Goal: Task Accomplishment & Management: Manage account settings

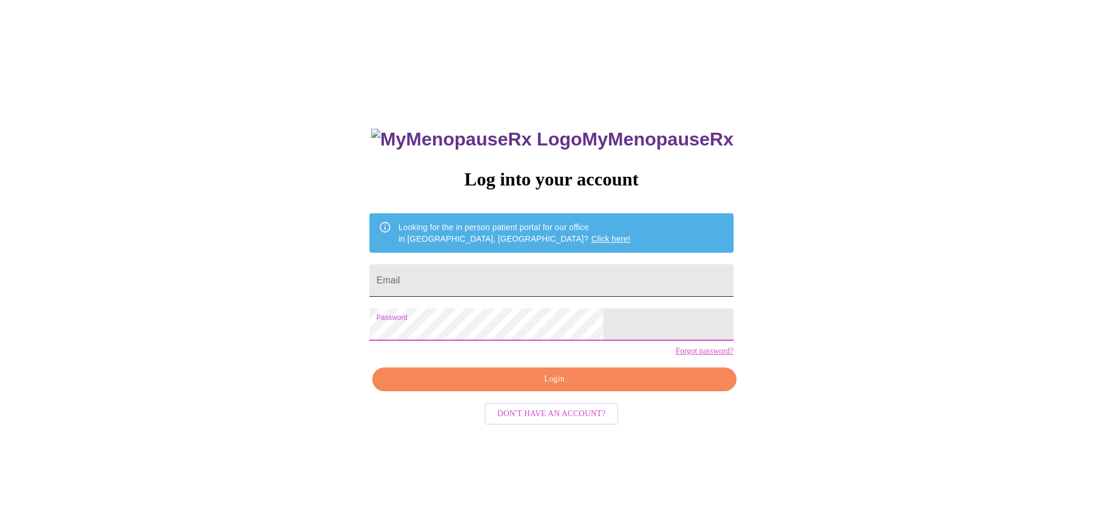
click at [510, 284] on input "Email" at bounding box center [551, 280] width 364 height 32
type input "[EMAIL_ADDRESS][DOMAIN_NAME]"
click at [536, 386] on span "Login" at bounding box center [554, 379] width 337 height 14
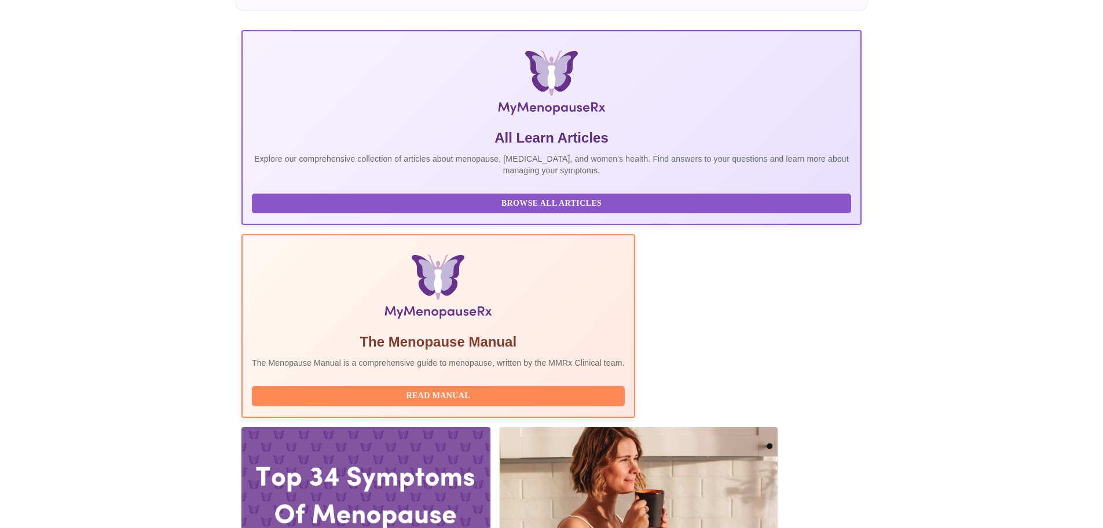
scroll to position [174, 0]
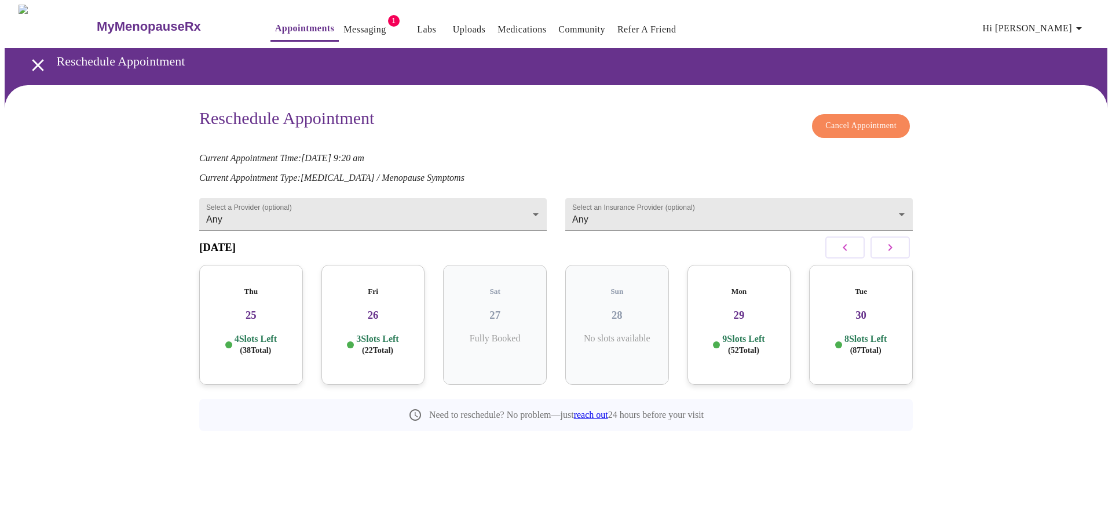
click at [868, 333] on p "8 Slots Left ( 87 Total)" at bounding box center [865, 344] width 42 height 23
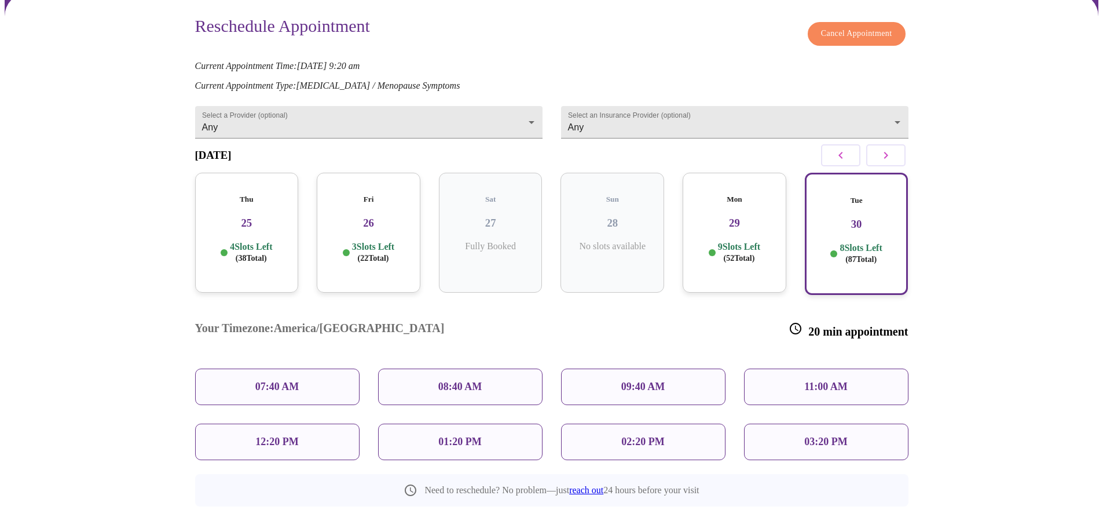
scroll to position [93, 0]
click at [830, 379] on p "11:00 AM" at bounding box center [825, 385] width 43 height 12
click at [1060, 312] on div "Reschedule Appointment Cancel Appointment Current Appointment Time: [DATE] 9:20…" at bounding box center [552, 298] width 1094 height 612
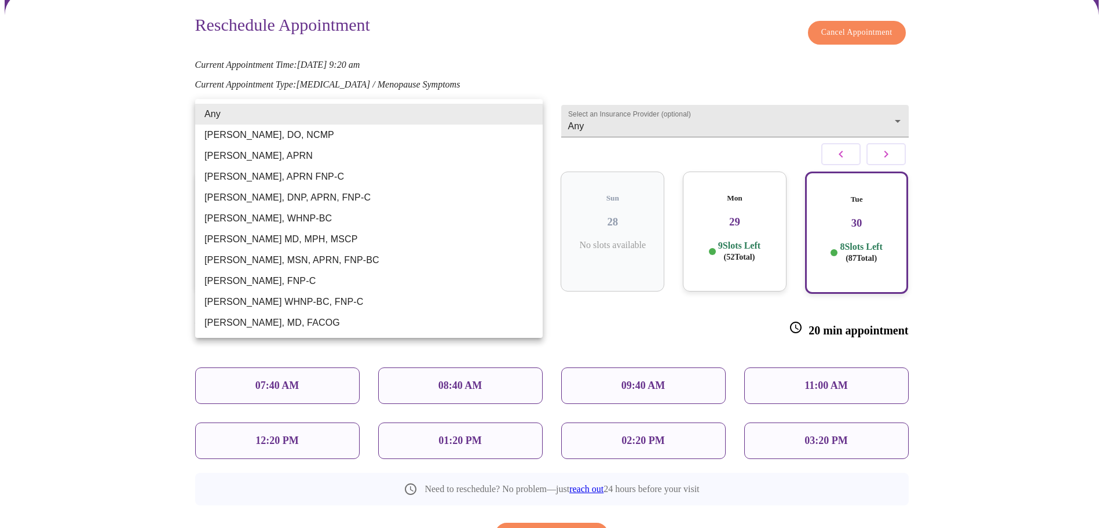
click at [522, 111] on body "MyMenopauseRx Appointments Messaging 1 Labs Uploads Medications Community Refer…" at bounding box center [556, 257] width 1103 height 692
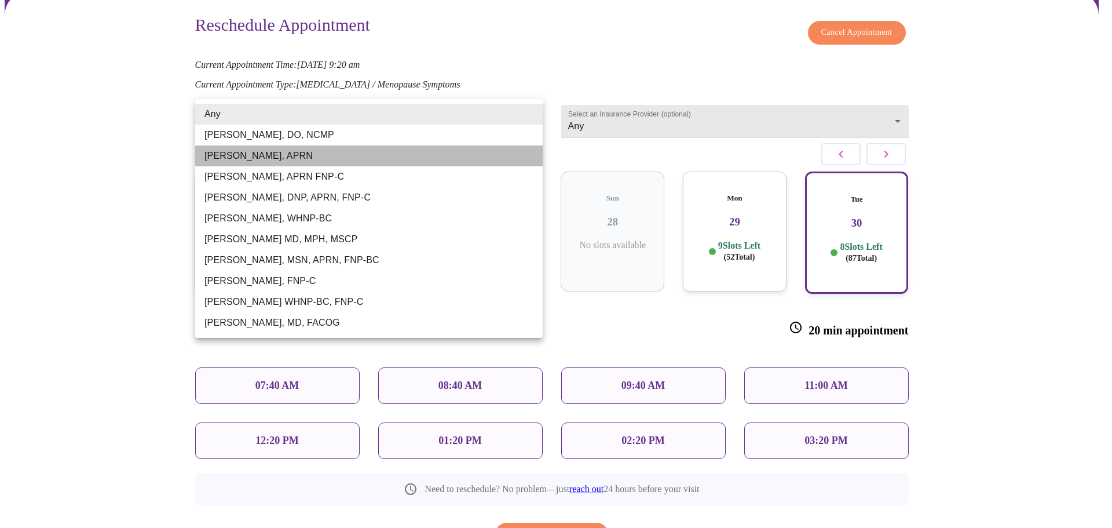
click at [354, 148] on li "[PERSON_NAME], APRN" at bounding box center [368, 155] width 347 height 21
type input "[PERSON_NAME], APRN"
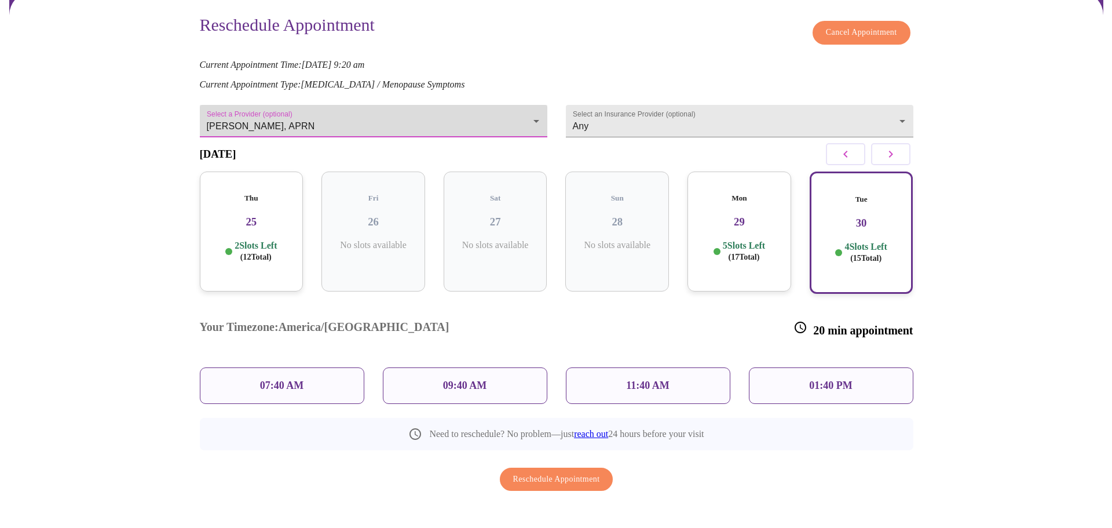
scroll to position [81, 0]
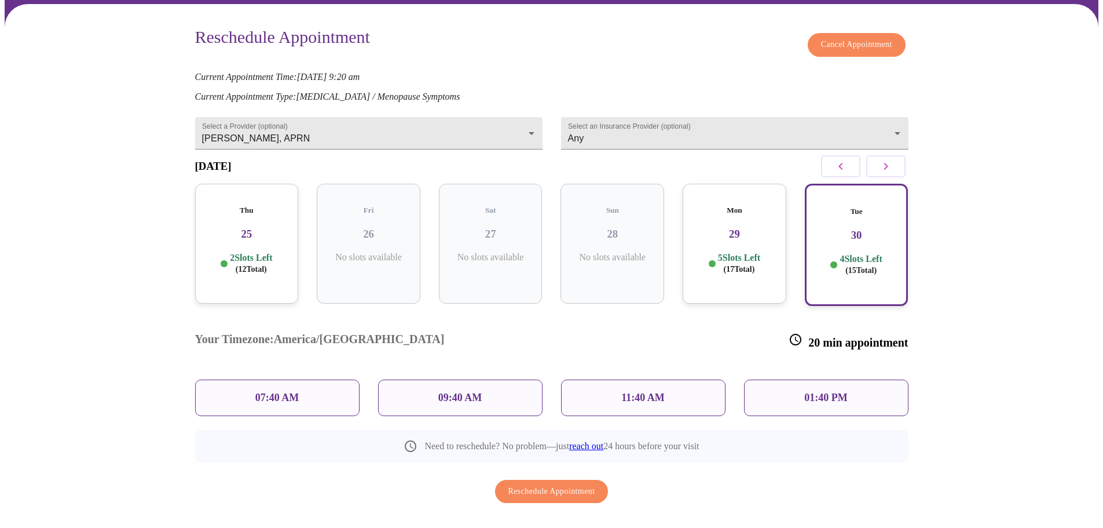
click at [873, 253] on p "4 Slots Left ( 15 Total)" at bounding box center [861, 264] width 42 height 23
click at [485, 379] on div "09:40 AM" at bounding box center [460, 397] width 164 height 36
click at [462, 391] on p "09:40 AM" at bounding box center [460, 397] width 44 height 12
click at [499, 379] on div "09:40 AM" at bounding box center [460, 397] width 164 height 36
click at [557, 484] on span "Reschedule Appointment" at bounding box center [551, 491] width 87 height 14
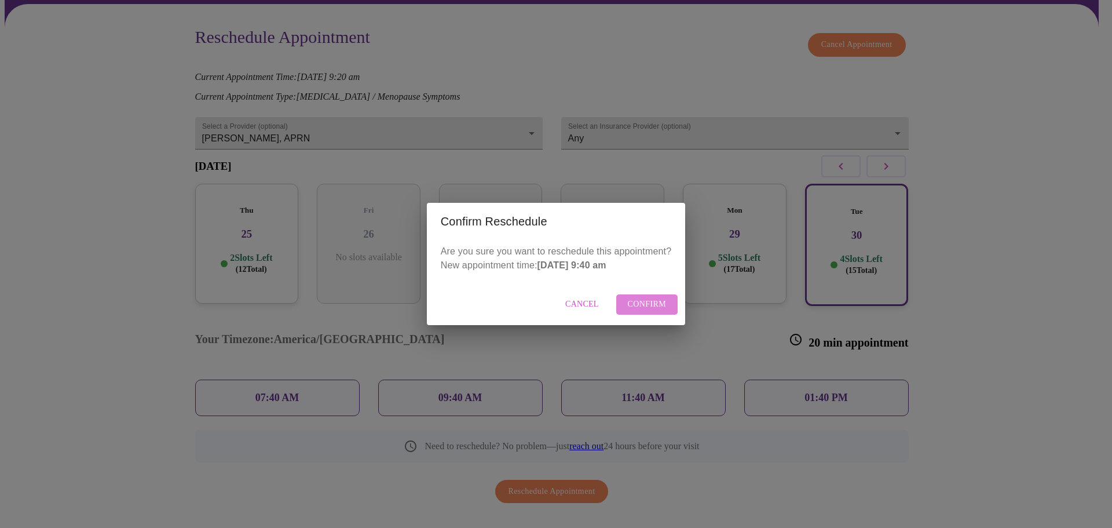
click at [651, 304] on span "Confirm" at bounding box center [647, 304] width 39 height 14
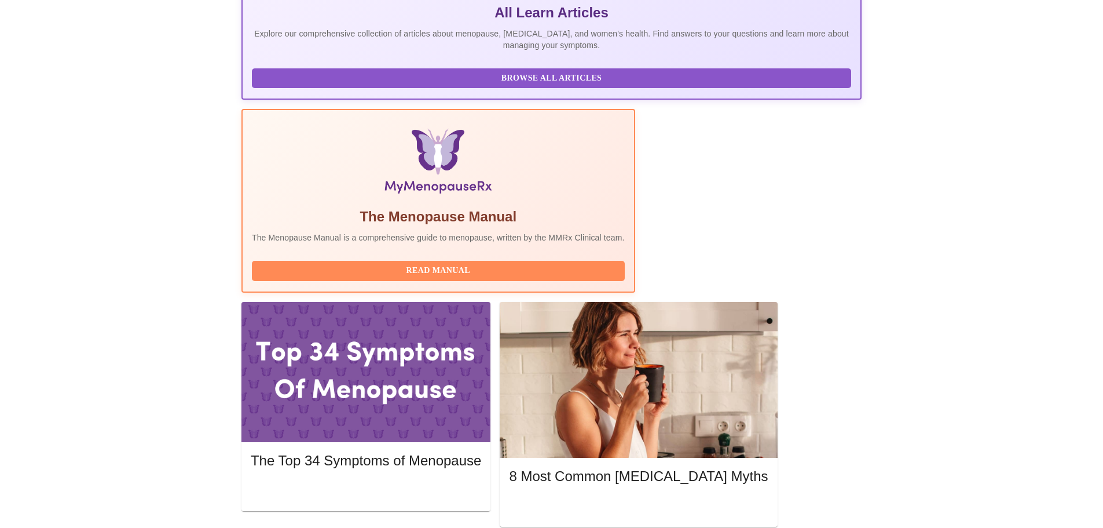
scroll to position [347, 0]
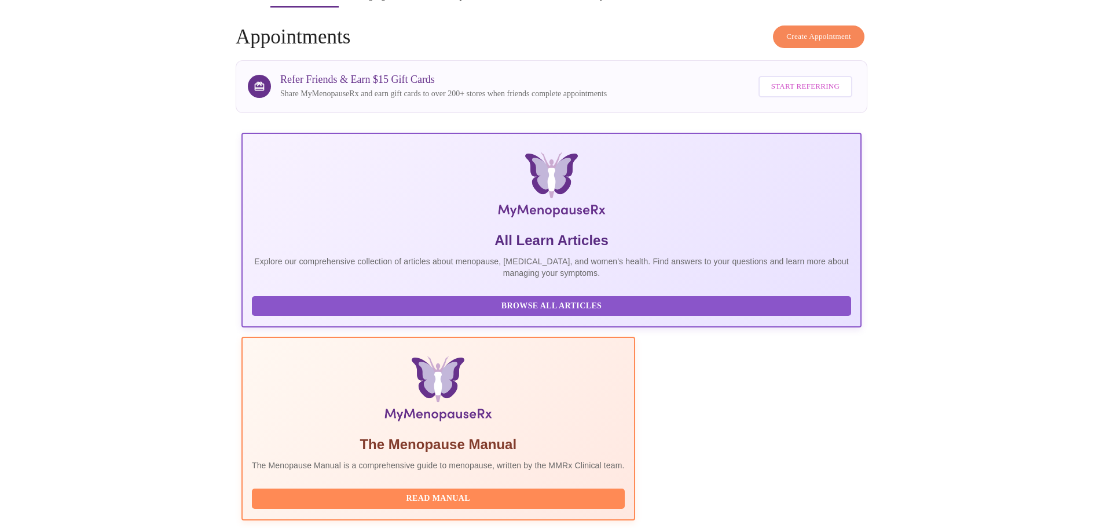
scroll to position [0, 0]
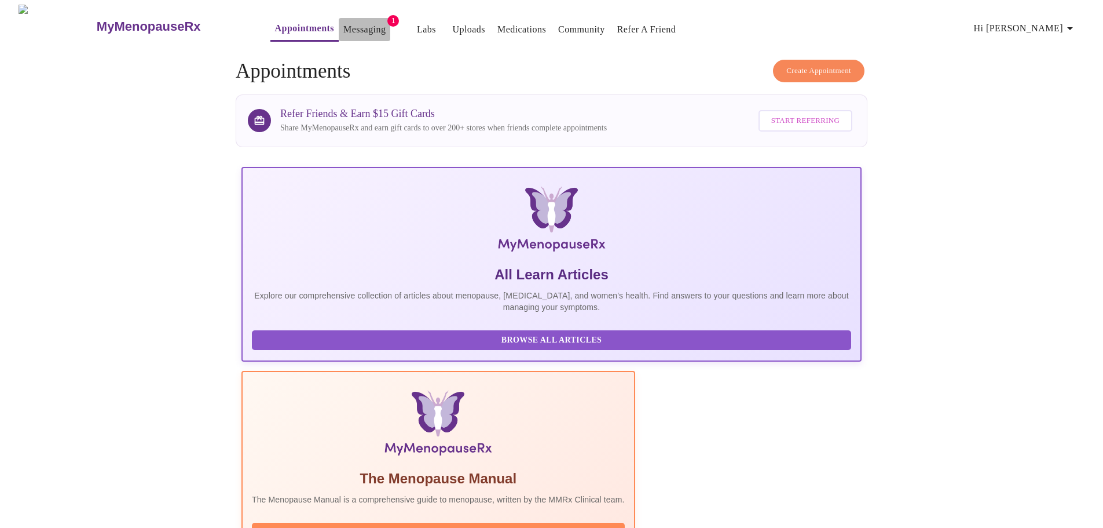
click at [357, 21] on button "Messaging" at bounding box center [365, 29] width 52 height 23
click at [343, 21] on link "Messaging" at bounding box center [364, 29] width 42 height 16
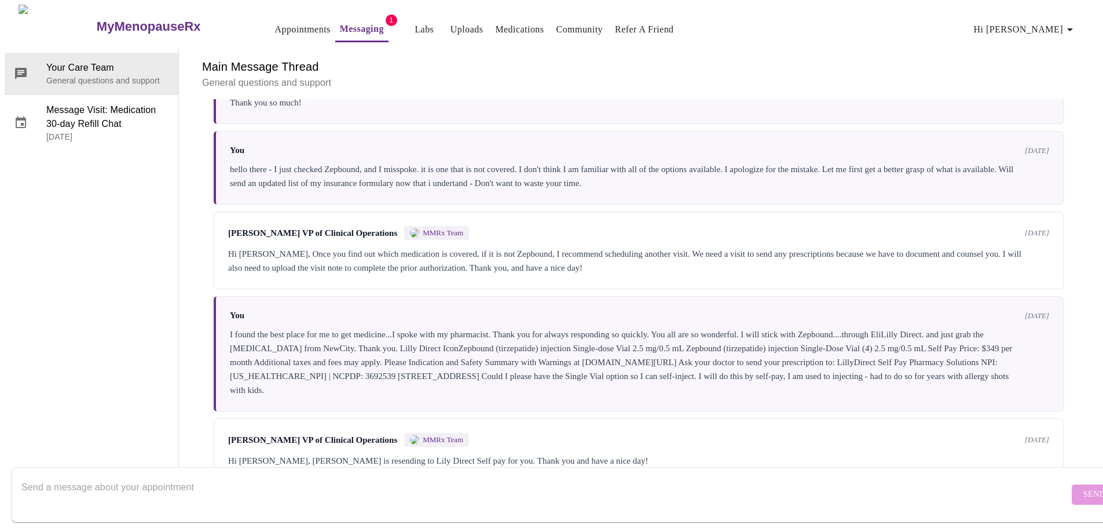
scroll to position [1122, 0]
click at [685, 418] on div "Michelle Corcoran VP of Clinical Operations MMRx Team 17 days ago Hi Koli, Emil…" at bounding box center [639, 450] width 850 height 64
click at [312, 433] on div "Michelle Corcoran VP of Clinical Operations MMRx Team" at bounding box center [348, 440] width 241 height 14
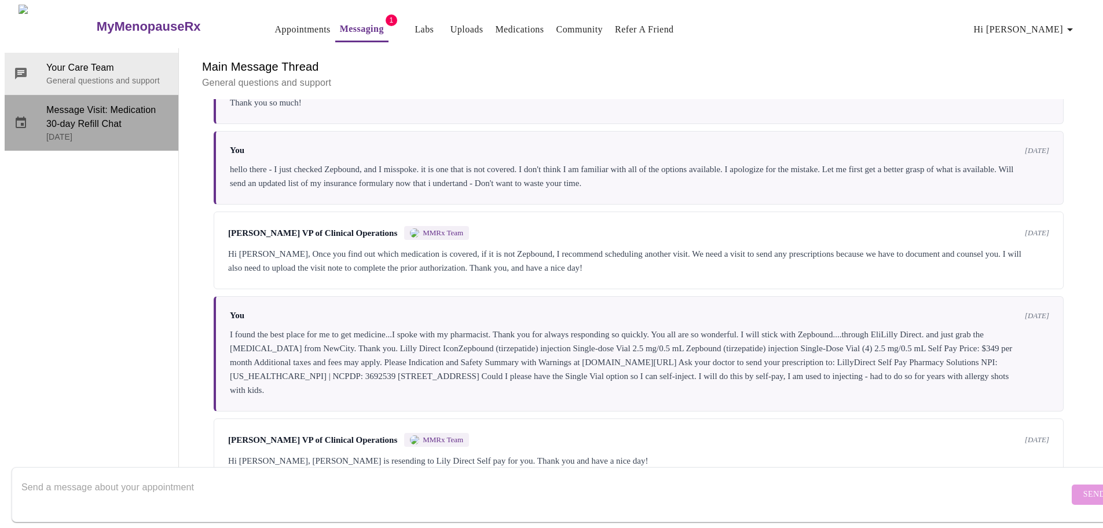
click at [77, 103] on span "Message Visit: Medication 30-day Refill Chat" at bounding box center [107, 117] width 123 height 28
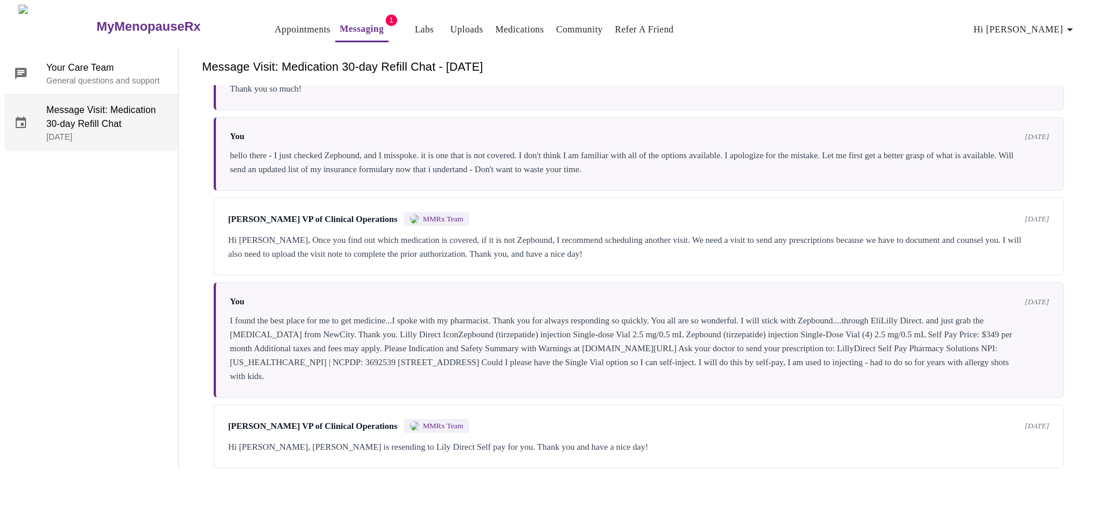
scroll to position [0, 0]
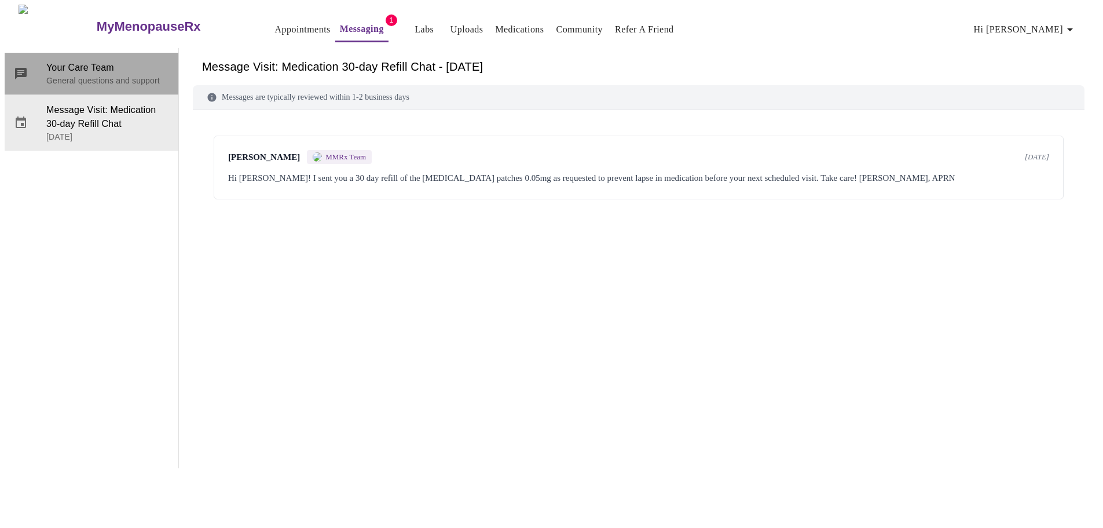
click at [75, 75] on p "General questions and support" at bounding box center [107, 81] width 123 height 12
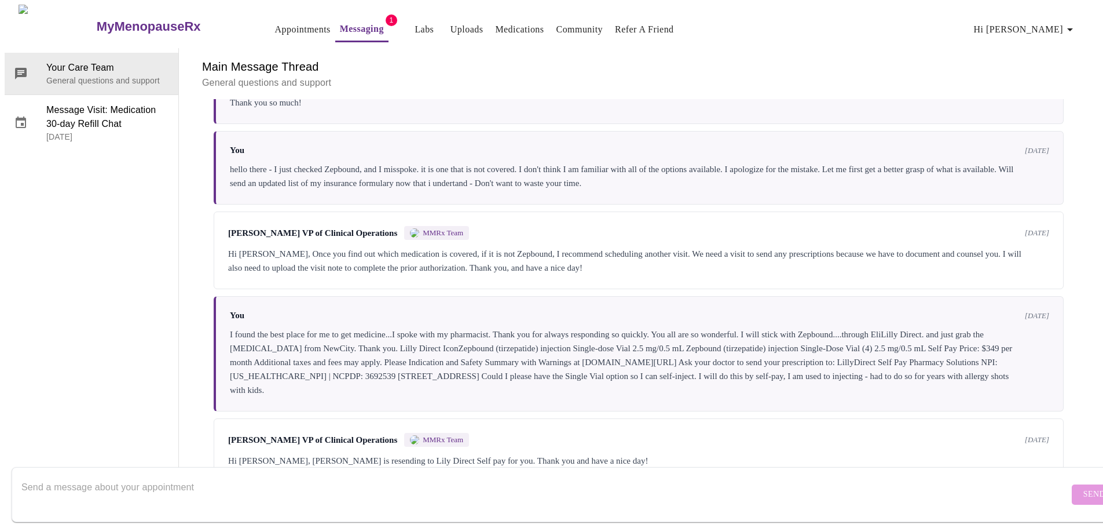
scroll to position [43, 0]
click at [537, 433] on div "Michelle Corcoran VP of Clinical Operations MMRx Team 17 days ago" at bounding box center [638, 440] width 821 height 14
click at [432, 435] on span "MMRx Team" at bounding box center [443, 439] width 41 height 9
click at [669, 418] on div "Michelle Corcoran VP of Clinical Operations MMRx Team 17 days ago Hi Koli, Emil…" at bounding box center [639, 450] width 850 height 64
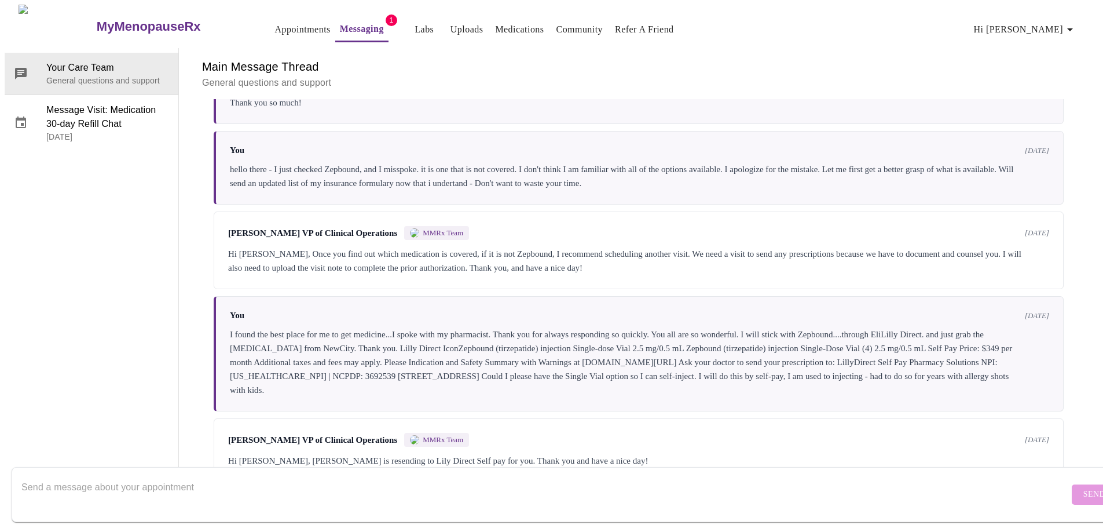
click at [640, 327] on div "I found the best place for me to get medicine...I spoke with my pharmacist. Tha…" at bounding box center [639, 361] width 819 height 69
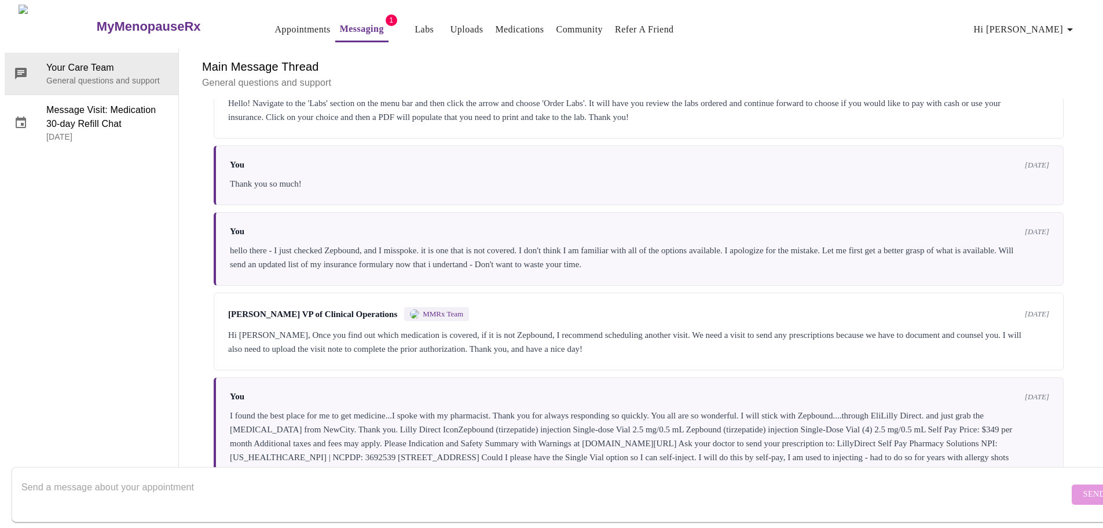
scroll to position [659, 0]
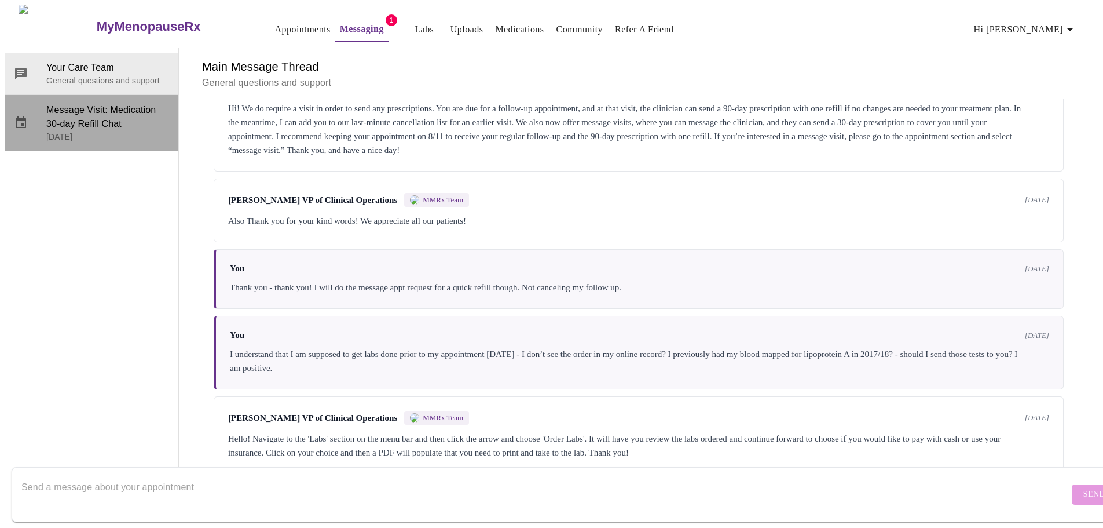
click at [143, 103] on span "Message Visit: Medication 30-day Refill Chat" at bounding box center [107, 117] width 123 height 28
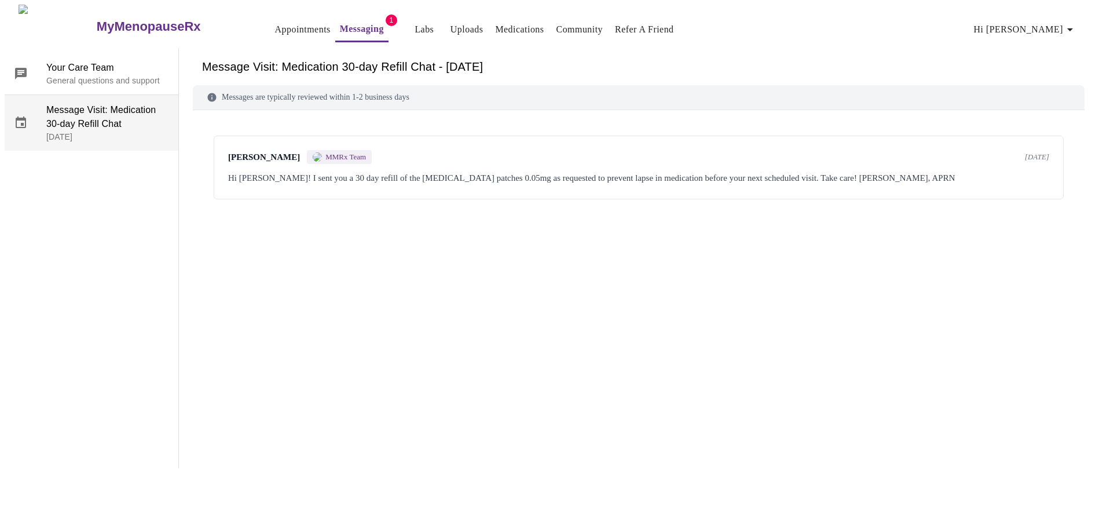
scroll to position [0, 0]
click at [489, 150] on div "Larissa Wright MMRx Team 2 months ago" at bounding box center [638, 157] width 821 height 14
click at [468, 171] on div "Hi Koli! I sent you a 30 day refill of the estradiol patches 0.05mg as requeste…" at bounding box center [638, 178] width 821 height 14
click at [333, 152] on span "MMRx Team" at bounding box center [345, 156] width 41 height 9
click at [253, 85] on div "Messages are typically reviewed within 1-2 business days" at bounding box center [639, 97] width 892 height 25
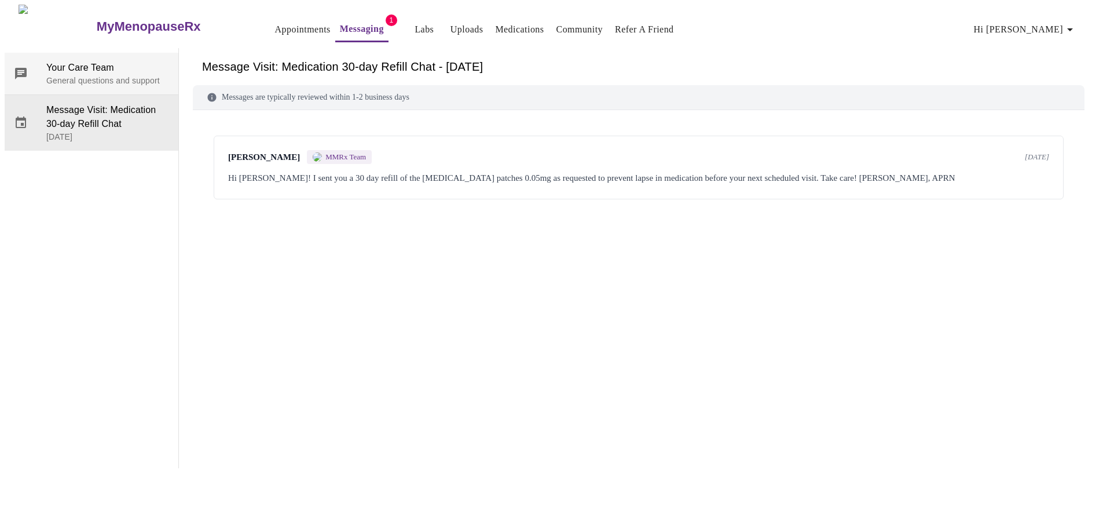
click at [92, 61] on span "Your Care Team" at bounding box center [107, 68] width 123 height 14
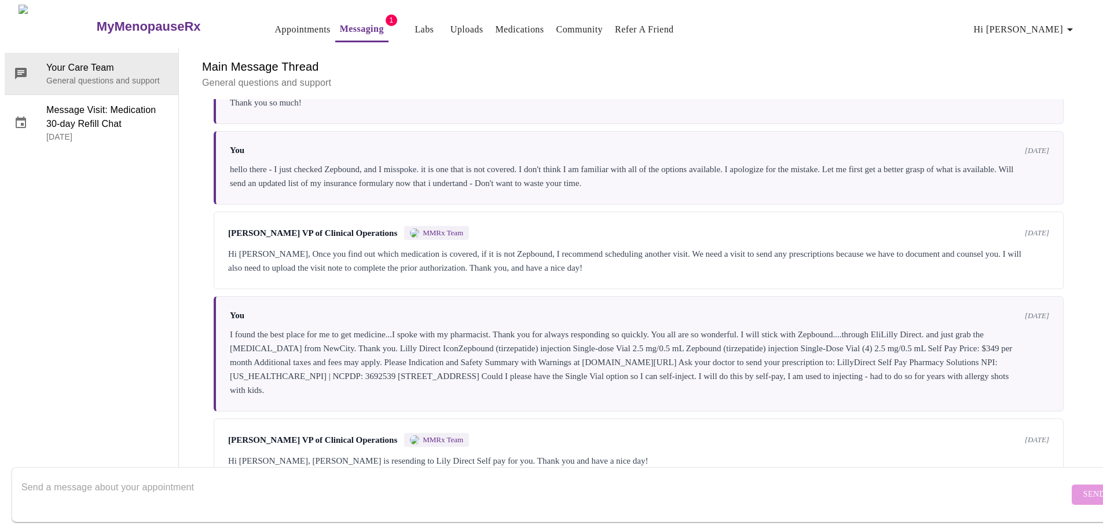
scroll to position [1122, 0]
click at [327, 475] on textarea "Send a message about your appointment" at bounding box center [545, 493] width 1048 height 37
click at [507, 21] on link "Medications" at bounding box center [519, 29] width 49 height 16
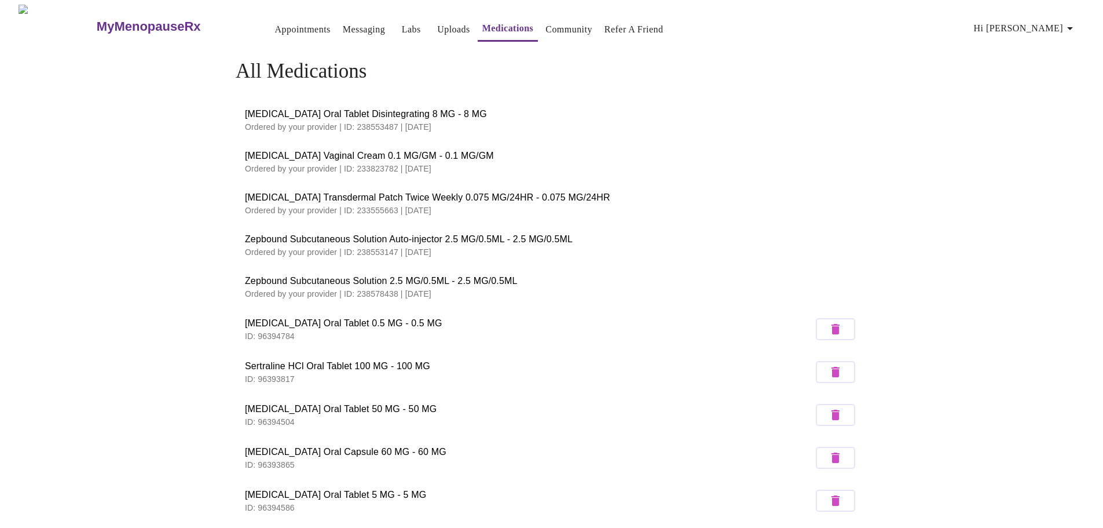
click at [401, 281] on span "Zepbound Subcutaneous Solution 2.5 MG/0.5ML - 2.5 MG/0.5ML" at bounding box center [551, 281] width 613 height 14
click at [550, 25] on link "Community" at bounding box center [569, 29] width 47 height 16
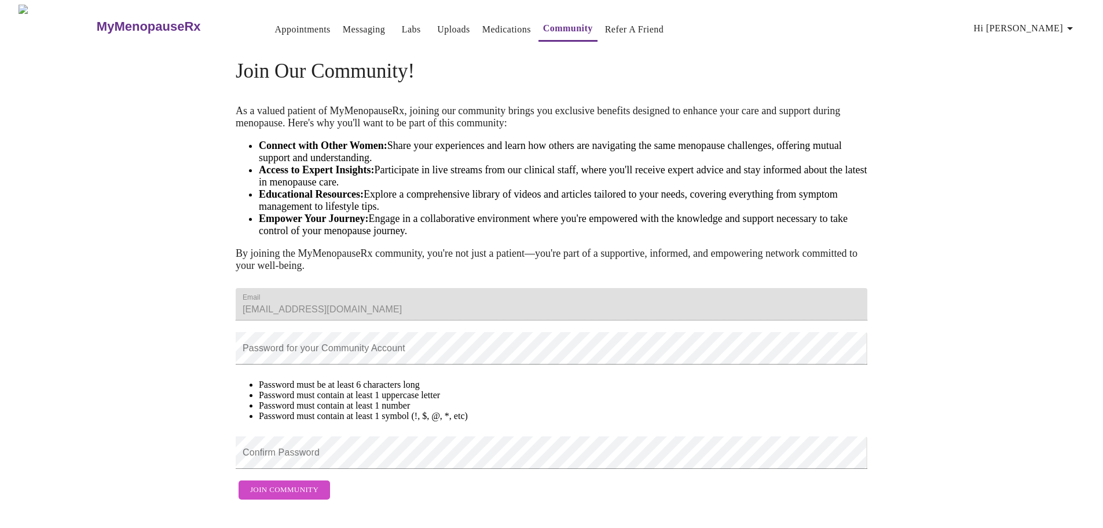
click at [284, 25] on link "Appointments" at bounding box center [303, 29] width 56 height 16
